Goal: Task Accomplishment & Management: Use online tool/utility

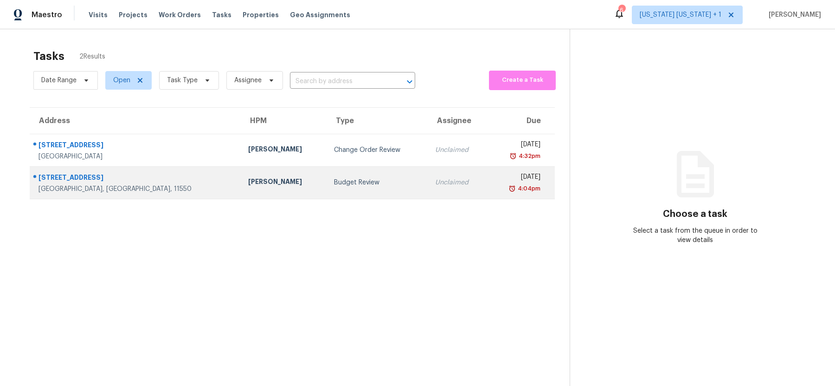
click at [334, 182] on div "Budget Review" at bounding box center [377, 182] width 86 height 9
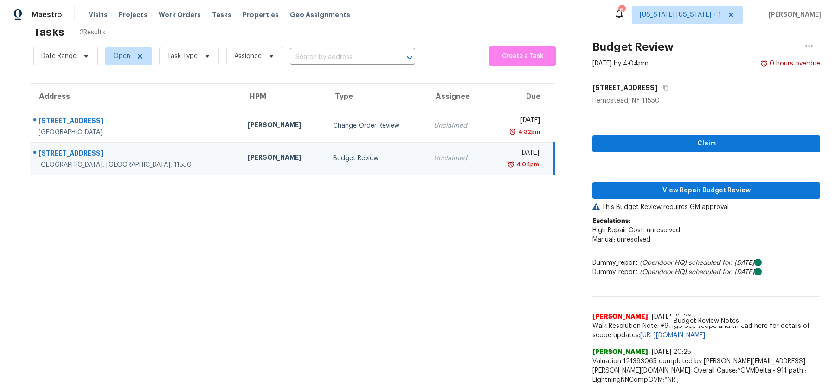
scroll to position [23, 0]
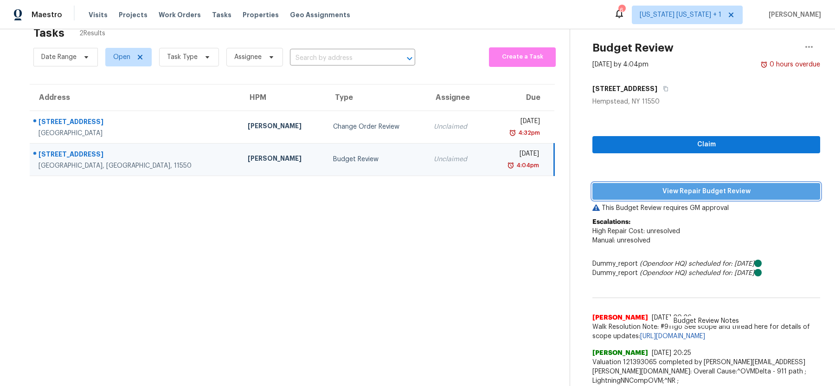
click at [618, 192] on span "View Repair Budget Review" at bounding box center [706, 192] width 213 height 12
